Goal: Browse casually: Explore the website without a specific task or goal

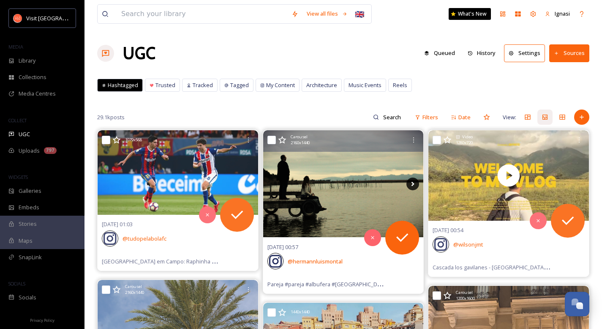
click at [416, 185] on icon at bounding box center [412, 183] width 13 height 13
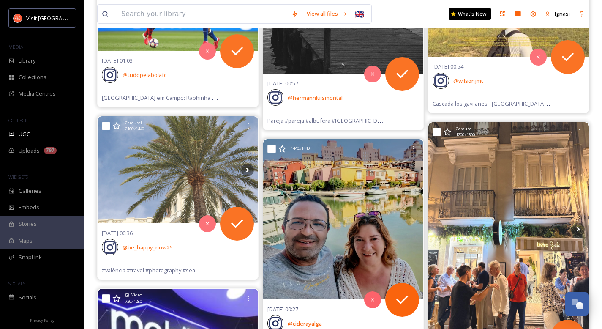
scroll to position [181, 0]
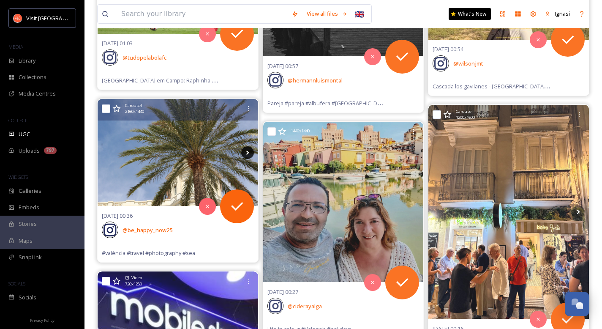
click at [247, 151] on icon at bounding box center [247, 152] width 3 height 5
click at [247, 153] on icon at bounding box center [247, 152] width 13 height 13
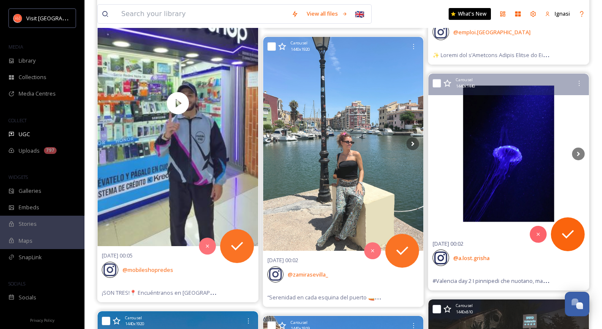
scroll to position [491, 0]
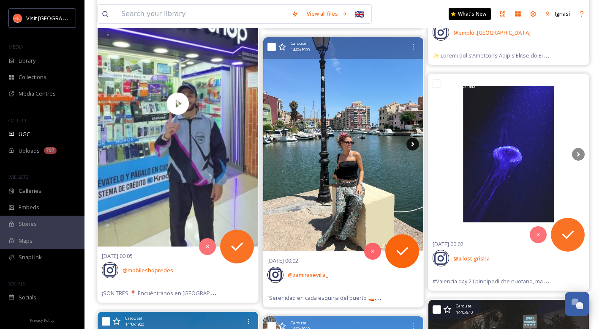
click at [414, 144] on icon at bounding box center [412, 144] width 13 height 13
click at [412, 146] on icon at bounding box center [413, 144] width 3 height 5
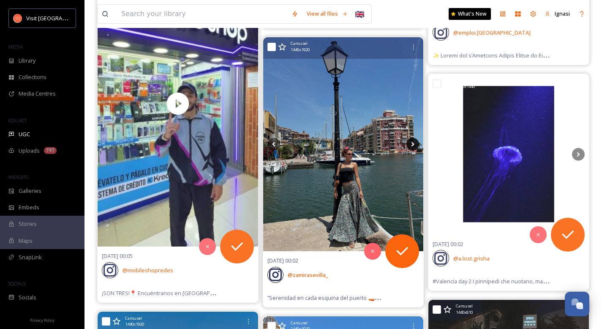
click at [412, 146] on icon at bounding box center [413, 144] width 3 height 5
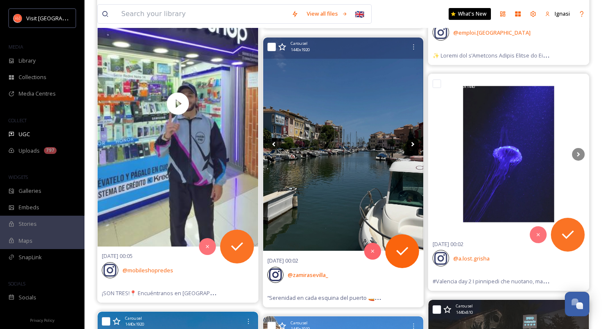
click at [412, 146] on icon at bounding box center [413, 144] width 3 height 5
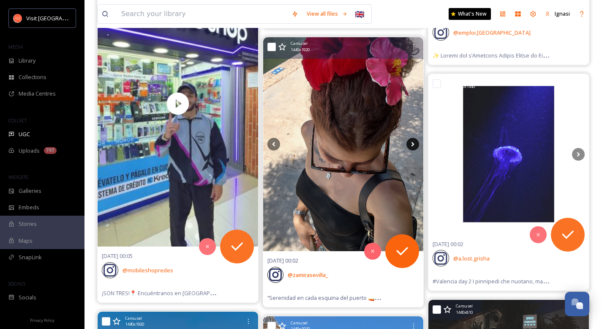
click at [412, 146] on icon at bounding box center [413, 144] width 3 height 5
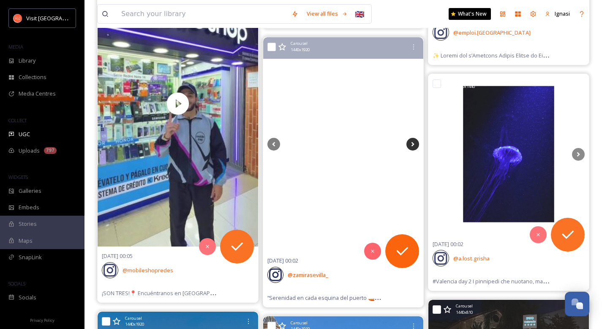
click at [412, 146] on icon at bounding box center [413, 144] width 3 height 5
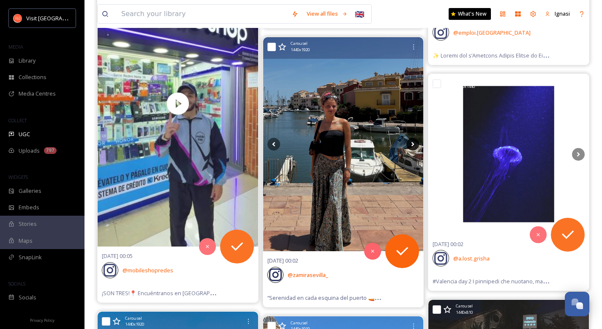
click at [412, 146] on icon at bounding box center [413, 144] width 3 height 5
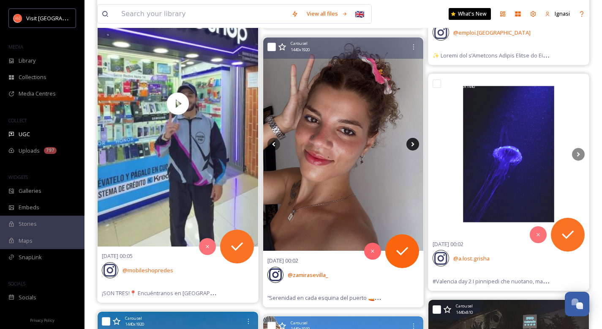
click at [412, 146] on icon at bounding box center [413, 144] width 3 height 5
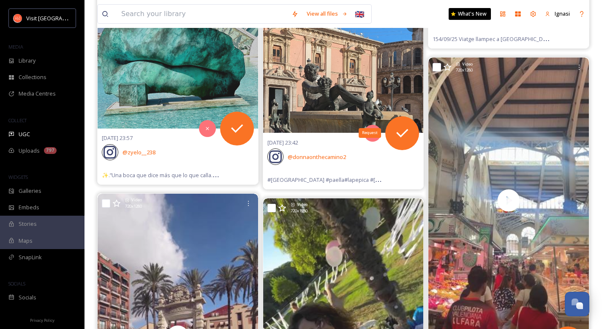
scroll to position [816, 0]
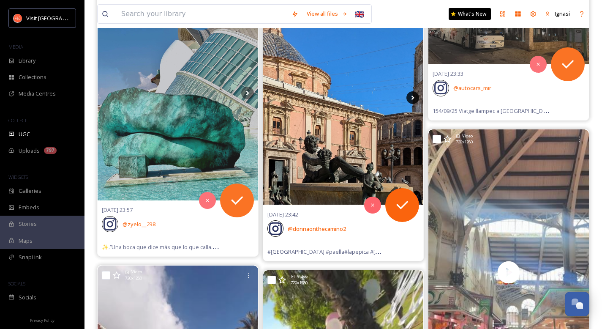
click at [411, 98] on icon at bounding box center [412, 97] width 13 height 13
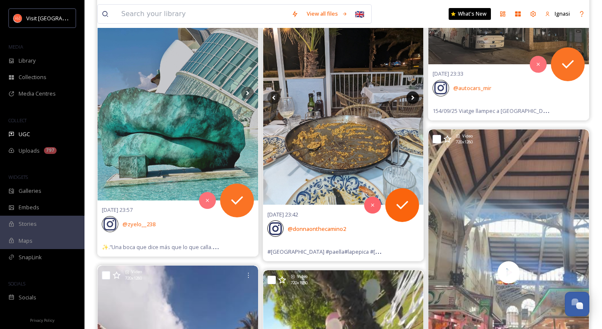
click at [411, 98] on icon at bounding box center [412, 97] width 13 height 13
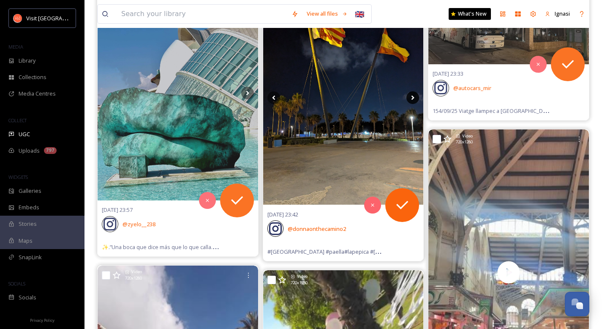
click at [411, 98] on icon at bounding box center [412, 97] width 13 height 13
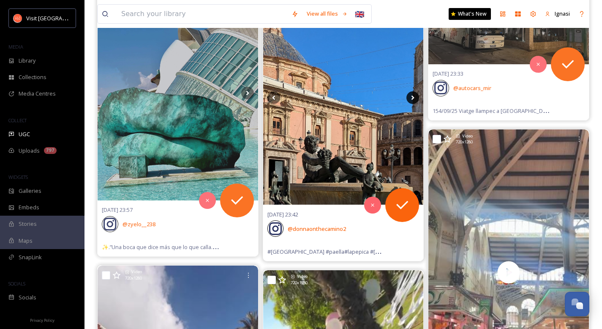
click at [411, 98] on icon at bounding box center [412, 97] width 13 height 13
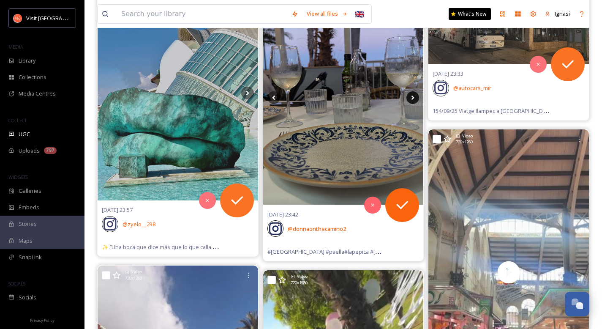
click at [411, 98] on icon at bounding box center [412, 97] width 13 height 13
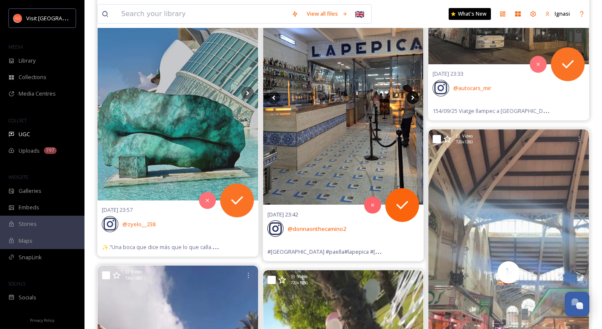
click at [411, 98] on icon at bounding box center [412, 97] width 13 height 13
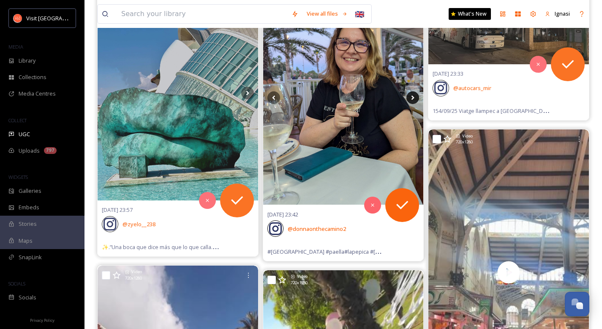
click at [411, 98] on icon at bounding box center [412, 97] width 13 height 13
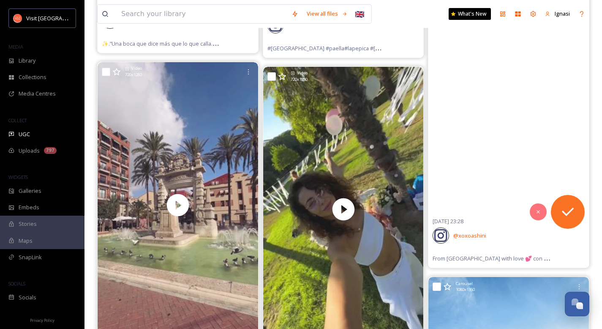
scroll to position [736, 0]
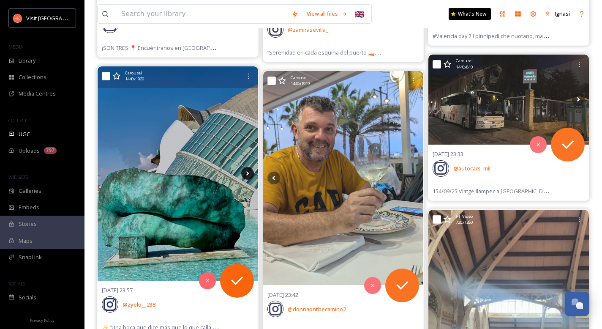
click at [249, 173] on icon at bounding box center [247, 173] width 13 height 13
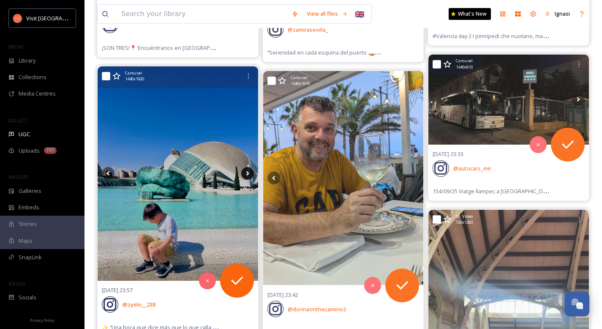
click at [247, 174] on icon at bounding box center [247, 173] width 3 height 5
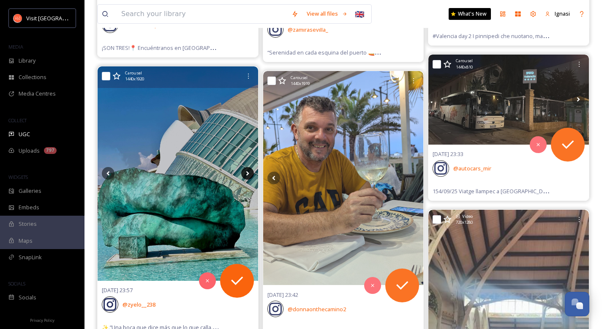
click at [247, 174] on icon at bounding box center [247, 173] width 3 height 5
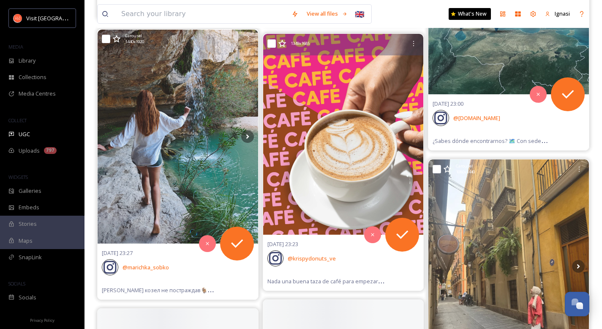
scroll to position [1486, 0]
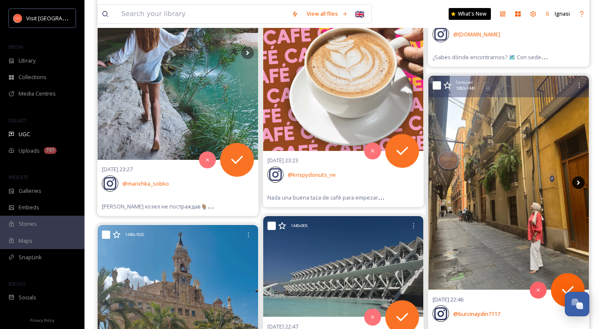
click at [578, 184] on icon at bounding box center [578, 182] width 3 height 5
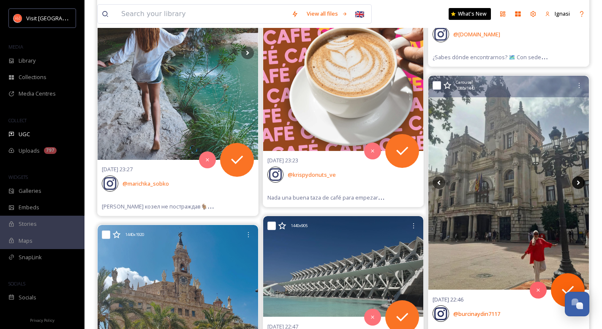
click at [578, 184] on icon at bounding box center [578, 182] width 3 height 5
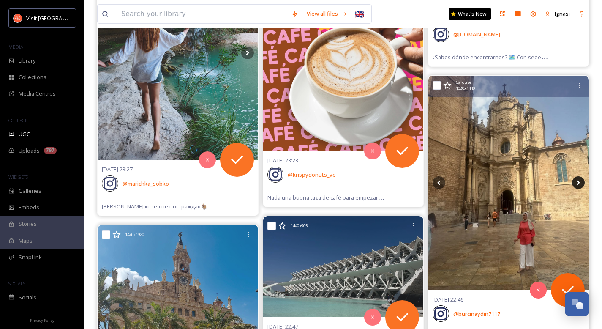
click at [578, 184] on icon at bounding box center [578, 182] width 3 height 5
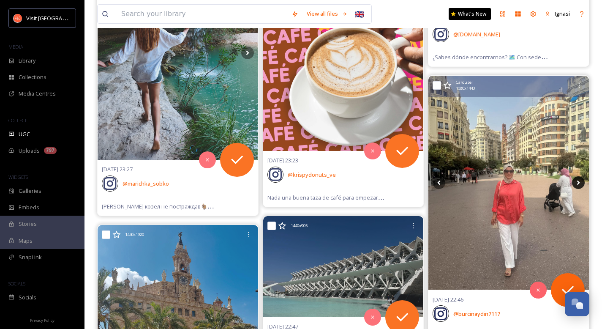
click at [578, 184] on icon at bounding box center [578, 182] width 3 height 5
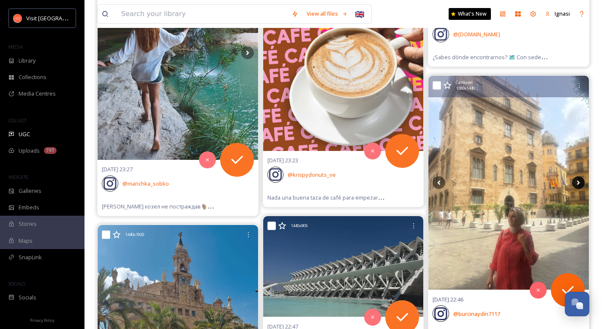
click at [578, 184] on icon at bounding box center [578, 182] width 3 height 5
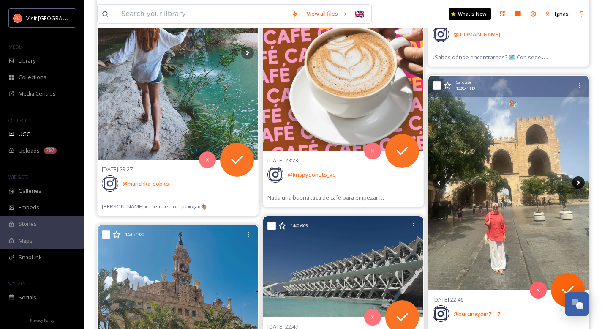
click at [578, 184] on icon at bounding box center [578, 182] width 3 height 5
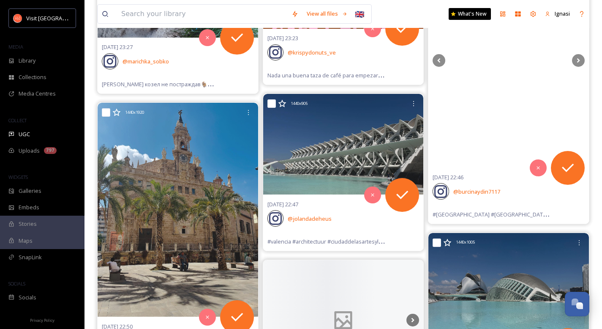
scroll to position [1666, 0]
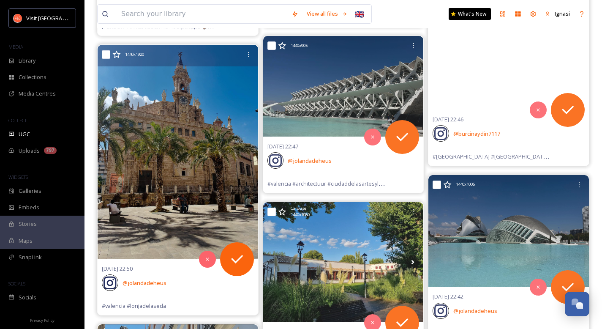
click at [226, 147] on img at bounding box center [178, 152] width 161 height 214
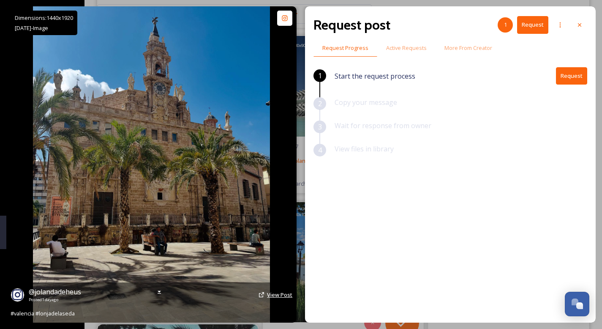
click at [282, 294] on span "View Post" at bounding box center [279, 295] width 25 height 8
click at [582, 26] on icon at bounding box center [579, 25] width 7 height 7
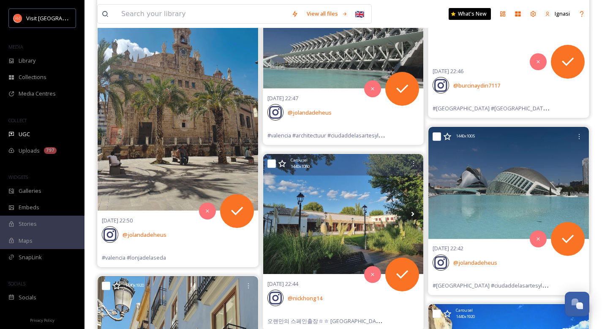
scroll to position [1730, 0]
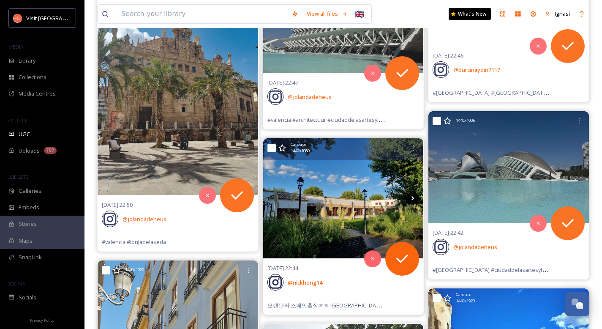
click at [414, 197] on icon at bounding box center [413, 198] width 3 height 5
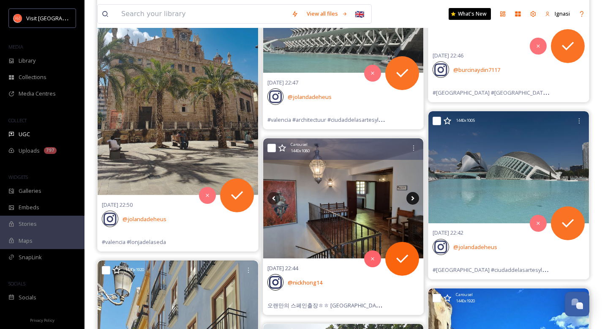
click at [412, 199] on icon at bounding box center [413, 198] width 3 height 5
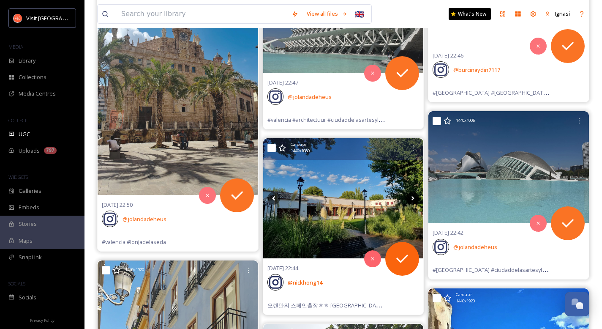
click at [412, 199] on icon at bounding box center [413, 198] width 3 height 5
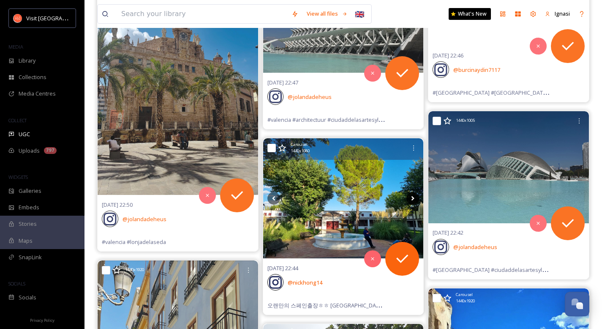
click at [412, 199] on icon at bounding box center [413, 198] width 3 height 5
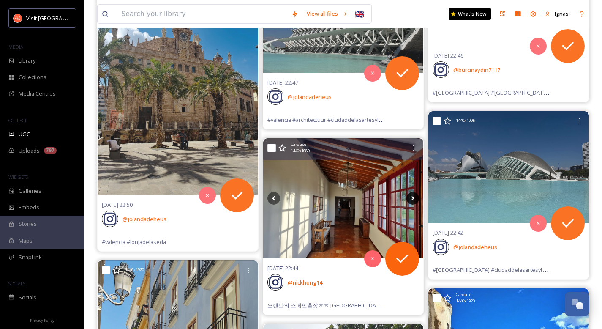
click at [412, 199] on icon at bounding box center [413, 198] width 3 height 5
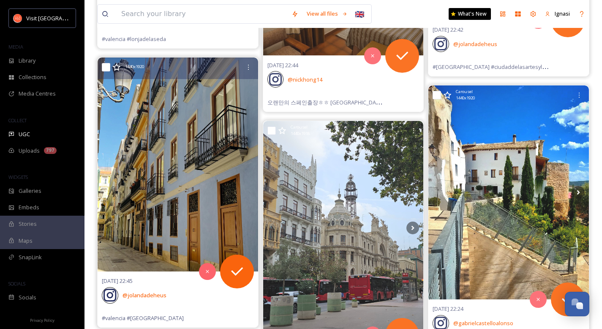
scroll to position [1962, 0]
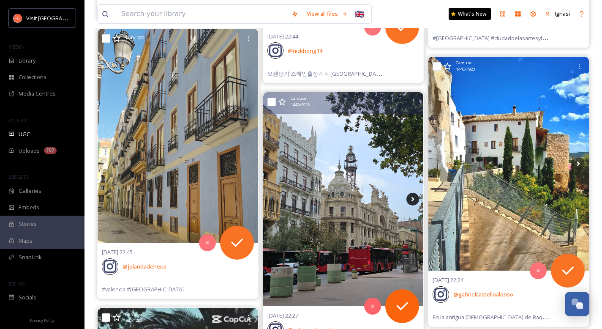
click at [412, 201] on icon at bounding box center [413, 198] width 3 height 5
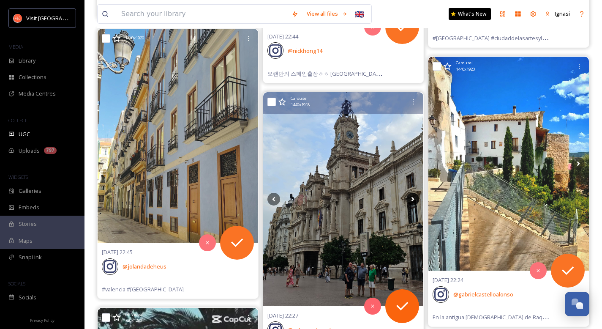
click at [412, 201] on icon at bounding box center [413, 198] width 3 height 5
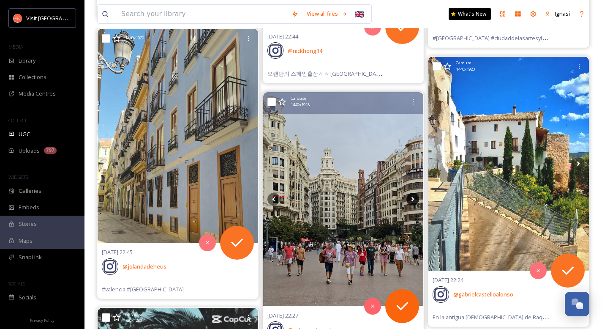
click at [412, 201] on icon at bounding box center [413, 198] width 3 height 5
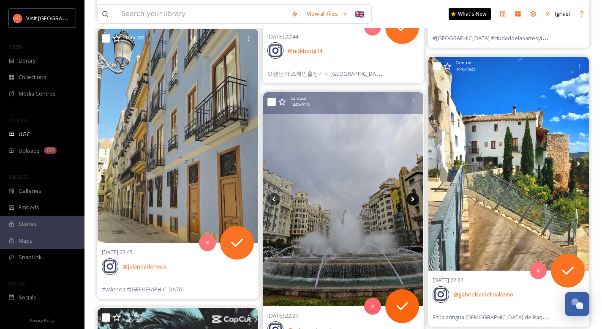
click at [412, 201] on icon at bounding box center [413, 198] width 3 height 5
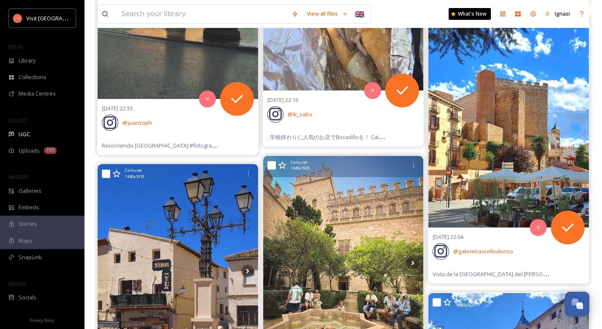
scroll to position [2539, 0]
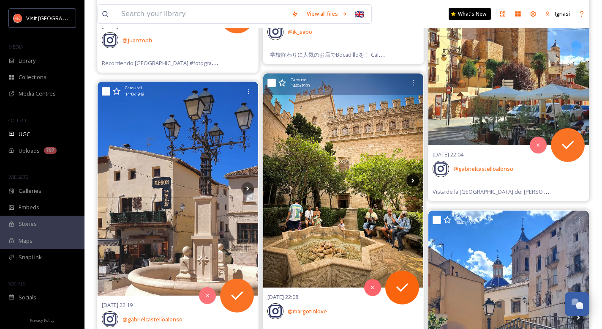
click at [412, 174] on icon at bounding box center [412, 180] width 13 height 13
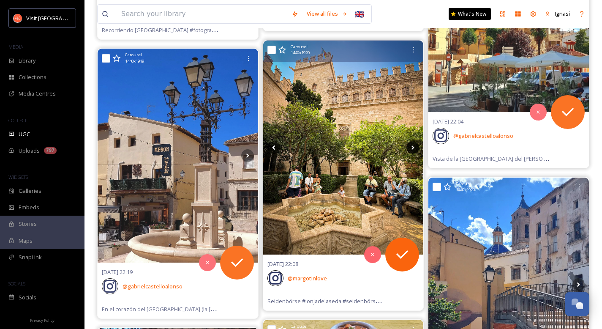
click at [412, 148] on icon at bounding box center [412, 147] width 13 height 13
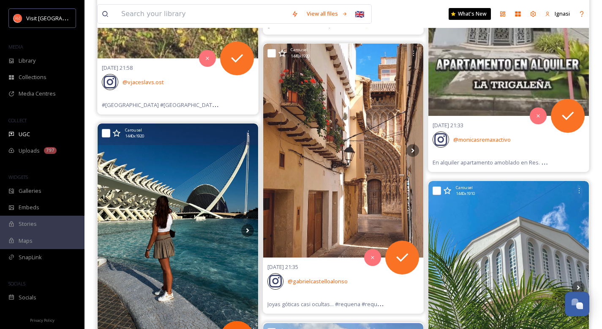
scroll to position [3787, 0]
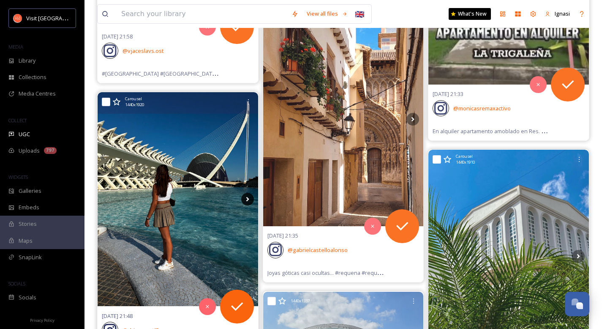
click at [247, 199] on icon at bounding box center [247, 199] width 3 height 5
click at [248, 201] on icon at bounding box center [247, 199] width 13 height 13
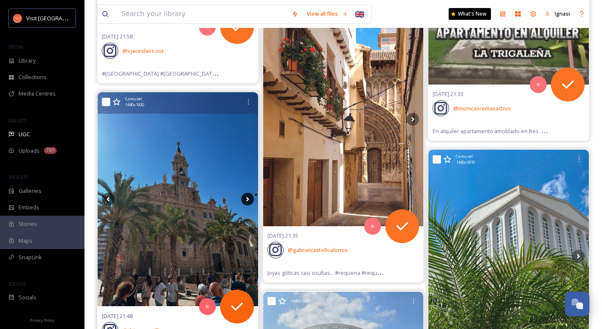
click at [248, 201] on icon at bounding box center [247, 199] width 13 height 13
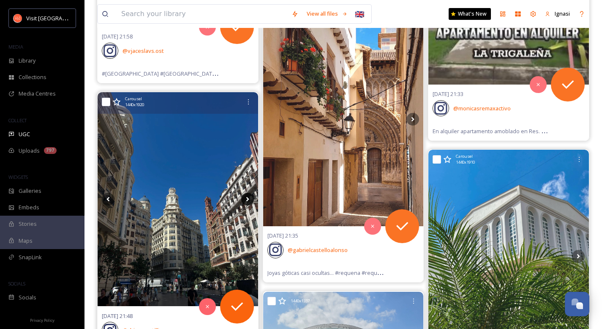
click at [248, 201] on icon at bounding box center [247, 199] width 13 height 13
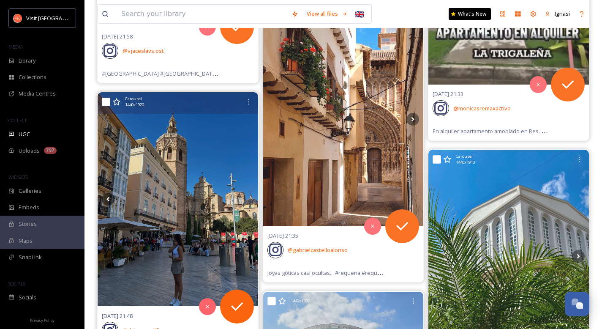
click at [248, 200] on icon at bounding box center [247, 199] width 13 height 13
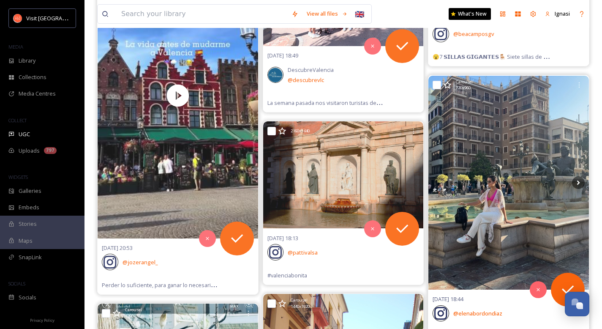
scroll to position [5750, 0]
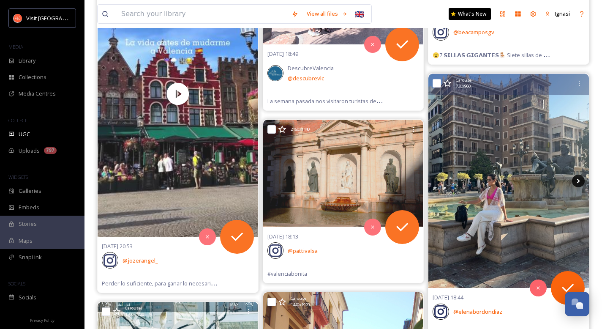
click at [578, 180] on icon at bounding box center [578, 180] width 3 height 5
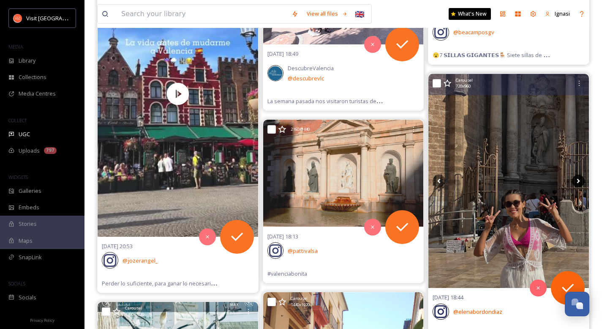
click at [578, 180] on icon at bounding box center [578, 180] width 3 height 5
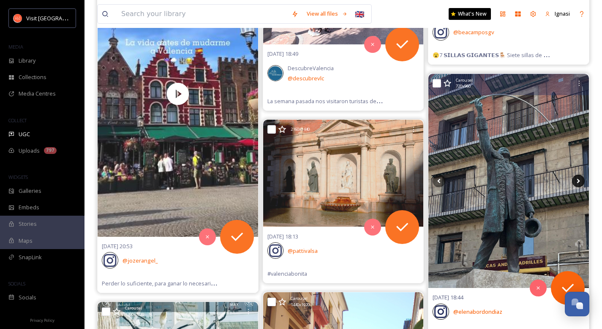
click at [578, 180] on icon at bounding box center [578, 180] width 3 height 5
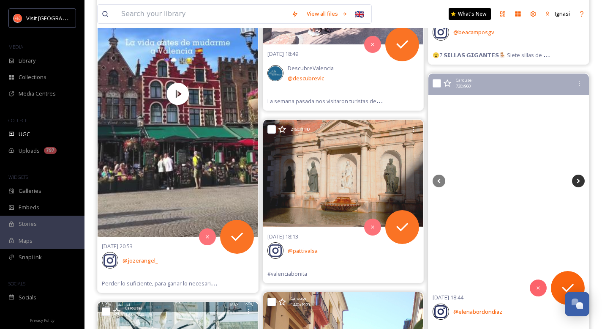
click at [578, 180] on icon at bounding box center [578, 180] width 3 height 5
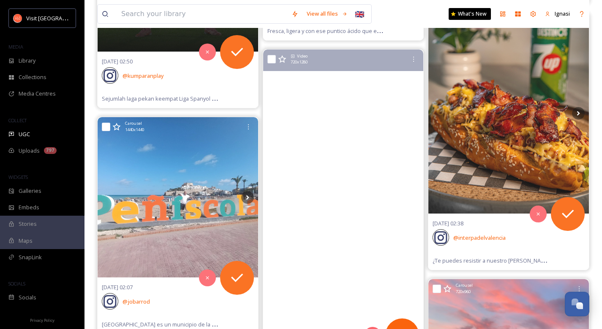
scroll to position [10360, 0]
